Goal: Entertainment & Leisure: Browse casually

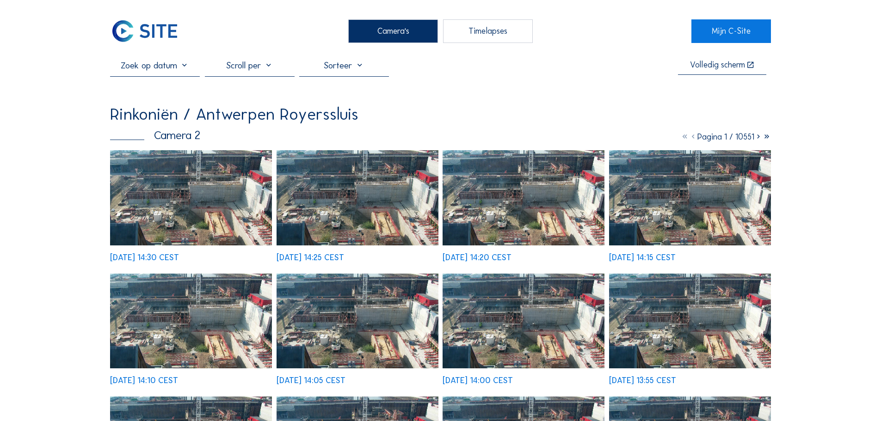
click at [162, 185] on img at bounding box center [191, 197] width 162 height 95
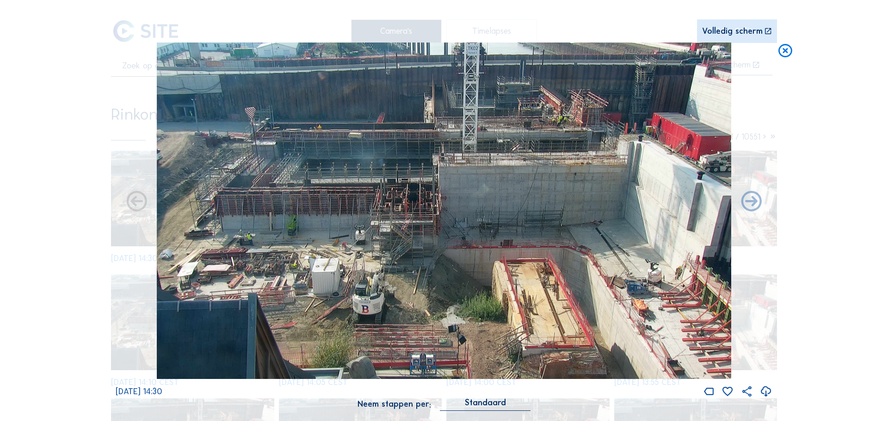
click at [788, 53] on icon at bounding box center [785, 51] width 17 height 17
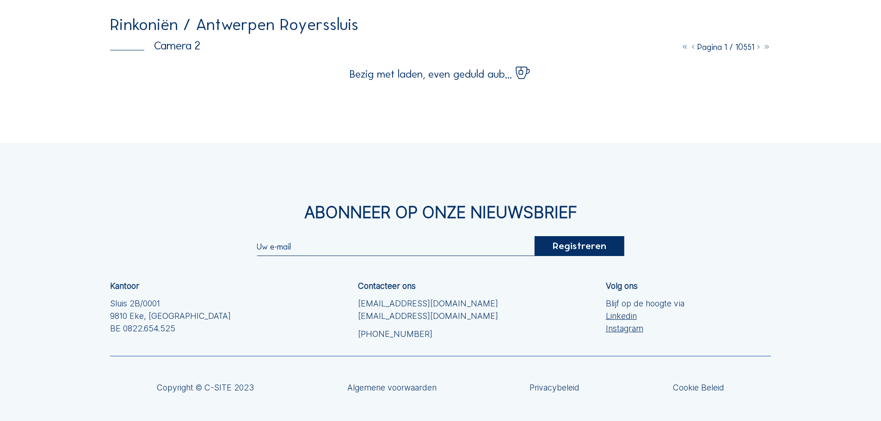
scroll to position [92, 0]
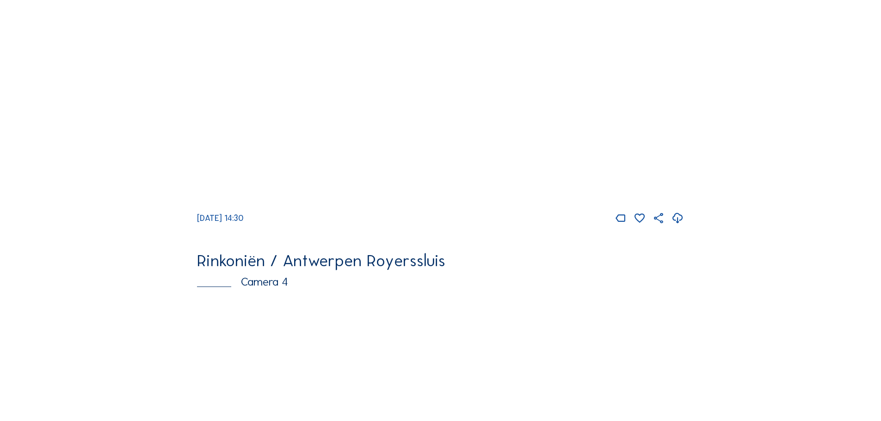
scroll to position [1249, 0]
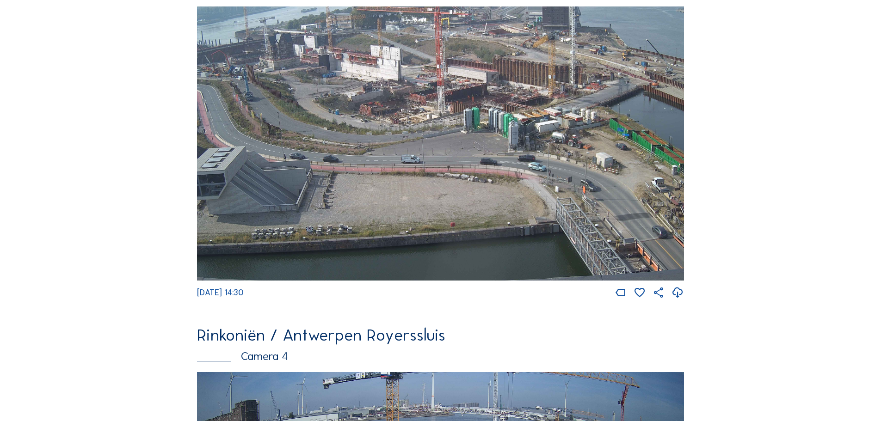
click at [383, 71] on img at bounding box center [440, 143] width 487 height 274
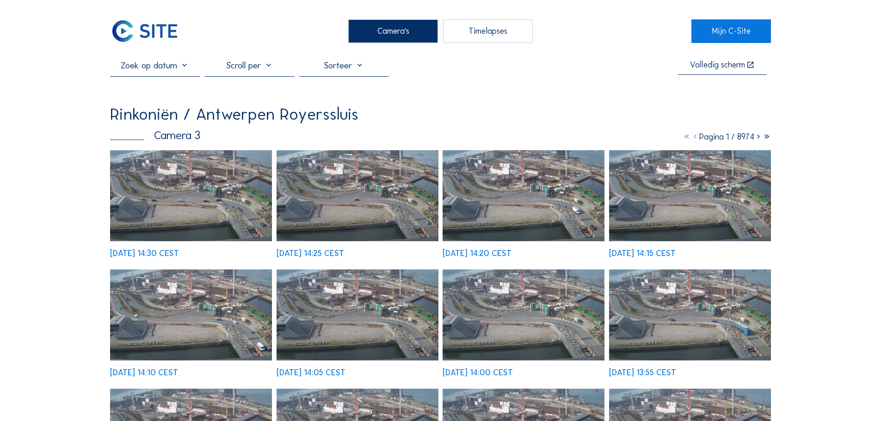
click at [205, 197] on img at bounding box center [191, 195] width 162 height 91
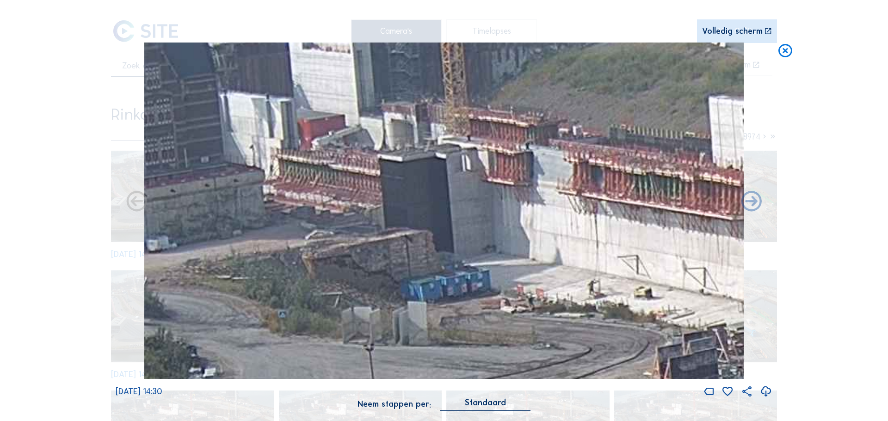
drag, startPoint x: 242, startPoint y: 137, endPoint x: 448, endPoint y: 138, distance: 205.7
click at [448, 138] on img at bounding box center [443, 211] width 599 height 337
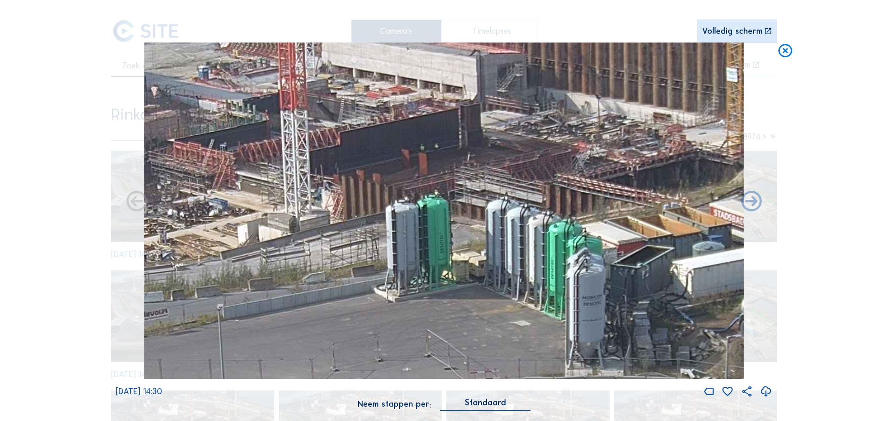
click at [784, 50] on icon at bounding box center [785, 51] width 17 height 17
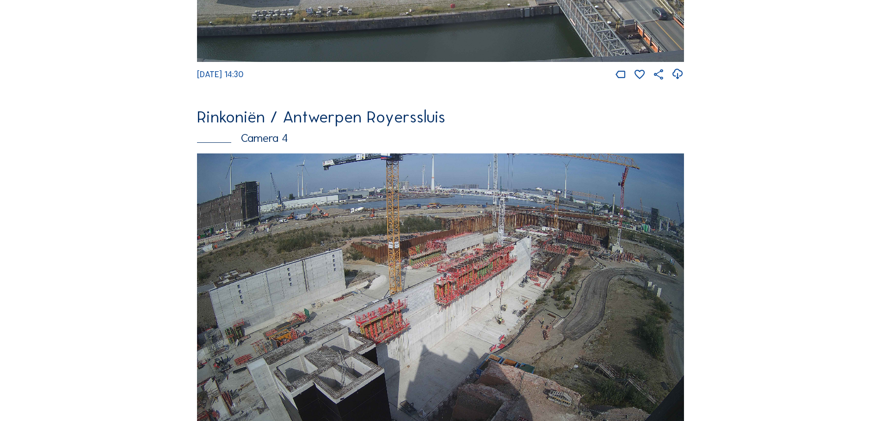
scroll to position [1470, 0]
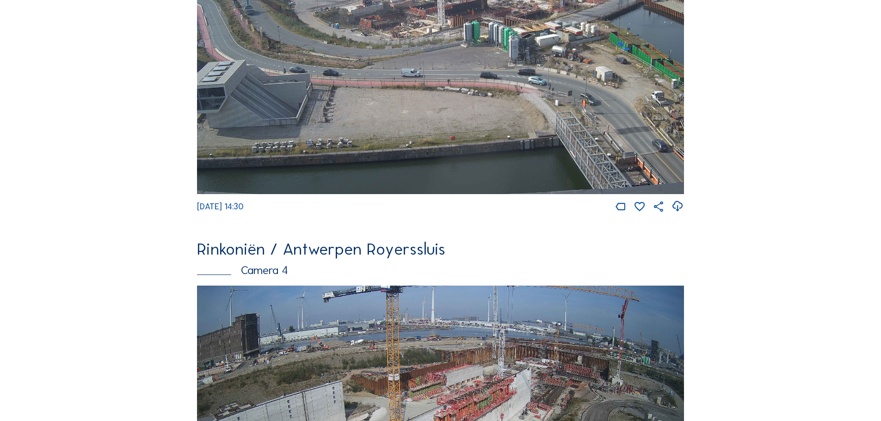
click at [382, 286] on img at bounding box center [440, 423] width 487 height 274
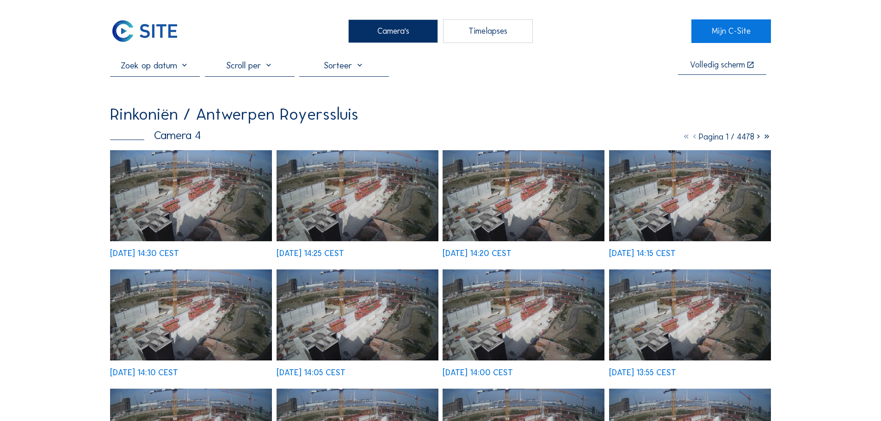
click at [211, 181] on img at bounding box center [191, 195] width 162 height 91
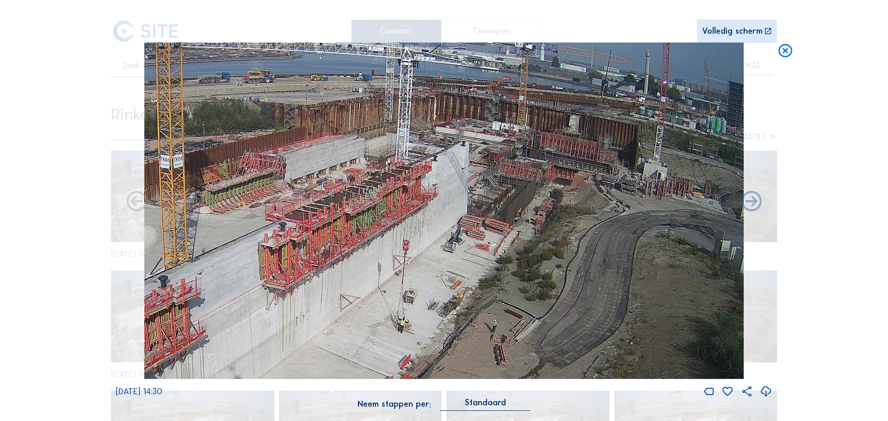
drag, startPoint x: 627, startPoint y: 206, endPoint x: 494, endPoint y: 276, distance: 150.3
click at [495, 276] on img at bounding box center [443, 211] width 599 height 337
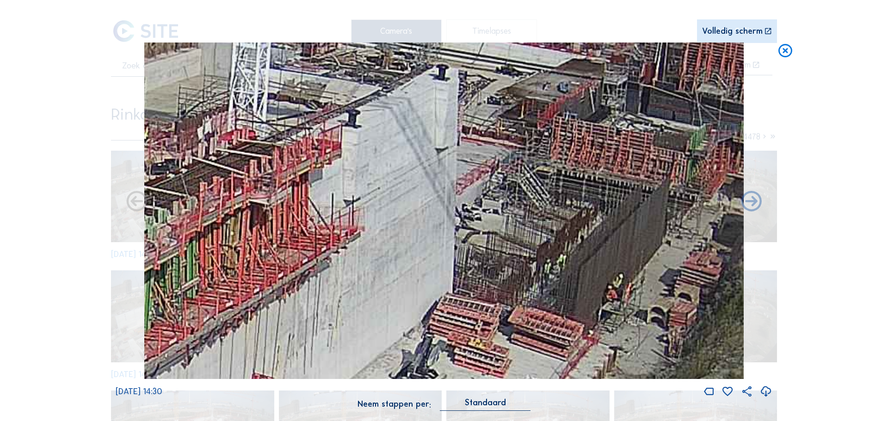
drag, startPoint x: 516, startPoint y: 202, endPoint x: 573, endPoint y: 265, distance: 84.8
click at [573, 265] on img at bounding box center [443, 211] width 599 height 337
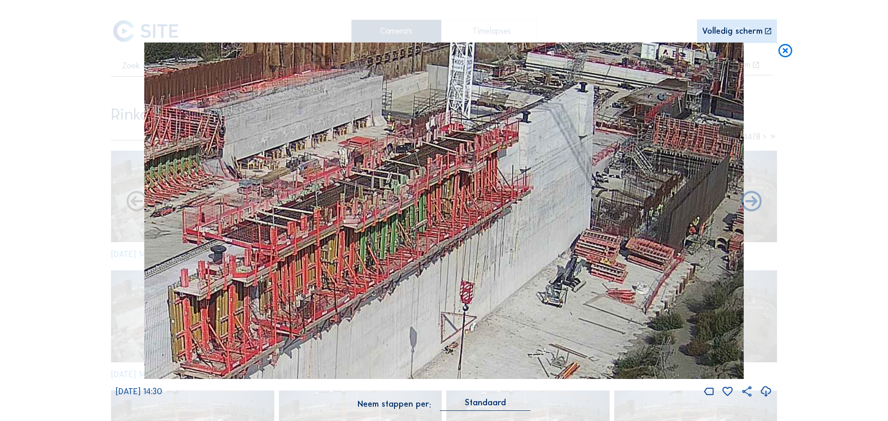
drag, startPoint x: 486, startPoint y: 245, endPoint x: 599, endPoint y: 182, distance: 129.8
click at [599, 182] on img at bounding box center [443, 211] width 599 height 337
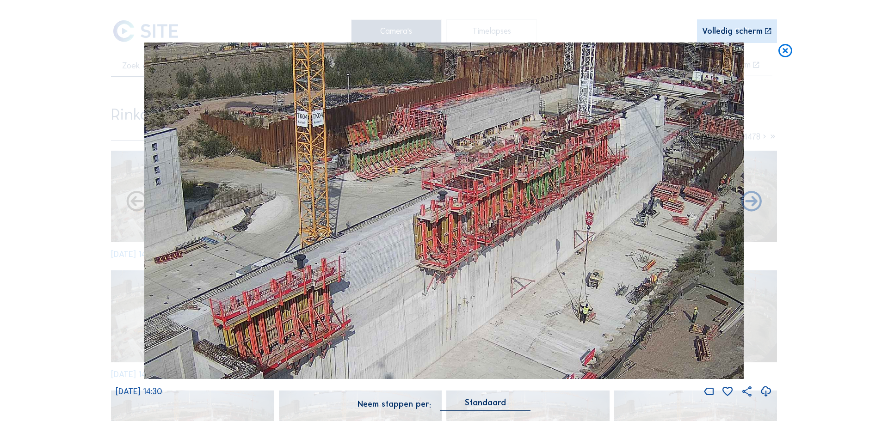
drag, startPoint x: 432, startPoint y: 253, endPoint x: 524, endPoint y: 210, distance: 101.8
click at [524, 210] on img at bounding box center [443, 211] width 599 height 337
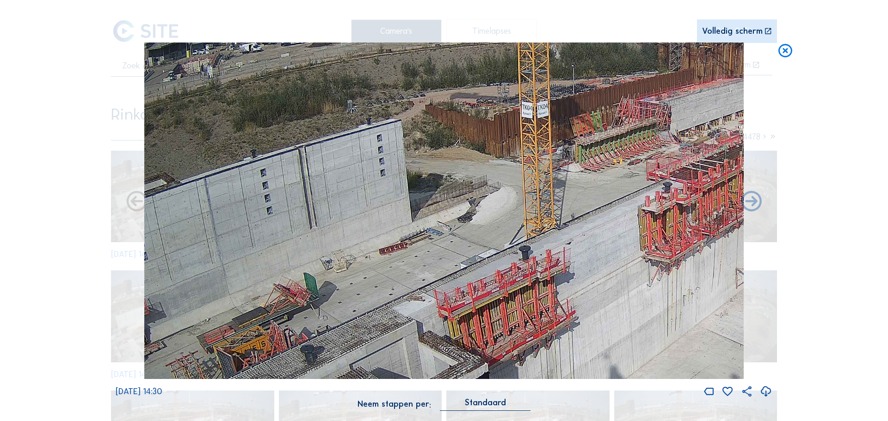
drag, startPoint x: 355, startPoint y: 189, endPoint x: 554, endPoint y: 179, distance: 200.0
click at [554, 179] on img at bounding box center [443, 211] width 599 height 337
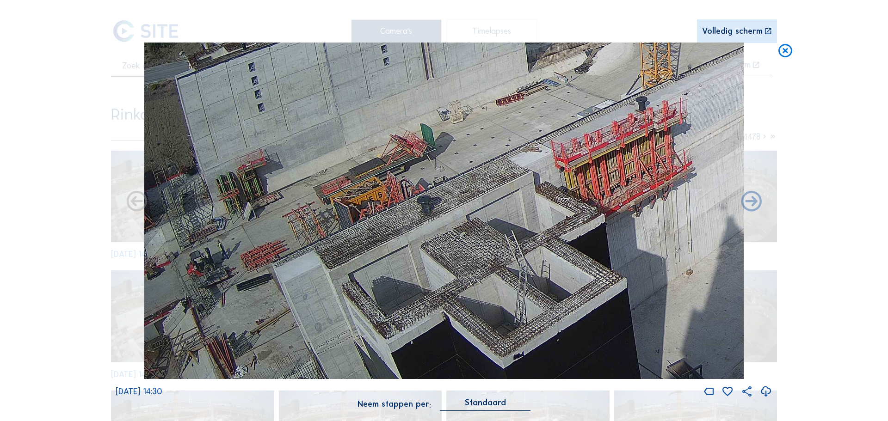
drag, startPoint x: 470, startPoint y: 245, endPoint x: 635, endPoint y: 128, distance: 202.9
click at [637, 126] on img at bounding box center [443, 211] width 599 height 337
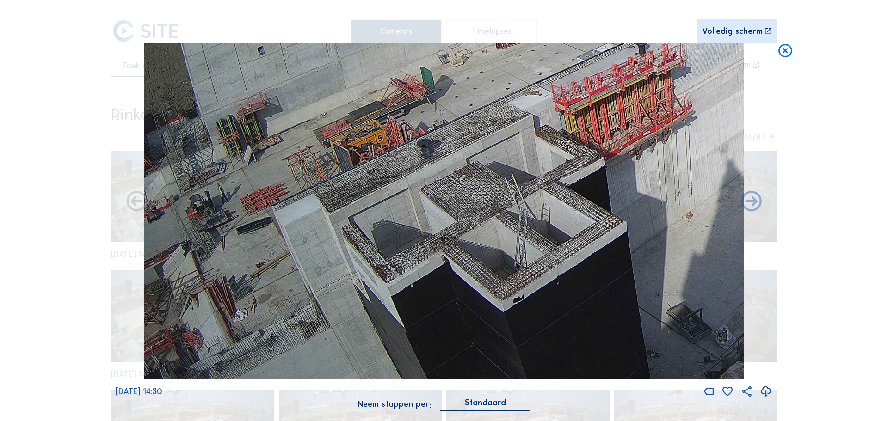
drag, startPoint x: 394, startPoint y: 281, endPoint x: 434, endPoint y: 178, distance: 110.1
click at [434, 178] on img at bounding box center [443, 211] width 599 height 337
